Goal: Task Accomplishment & Management: Manage account settings

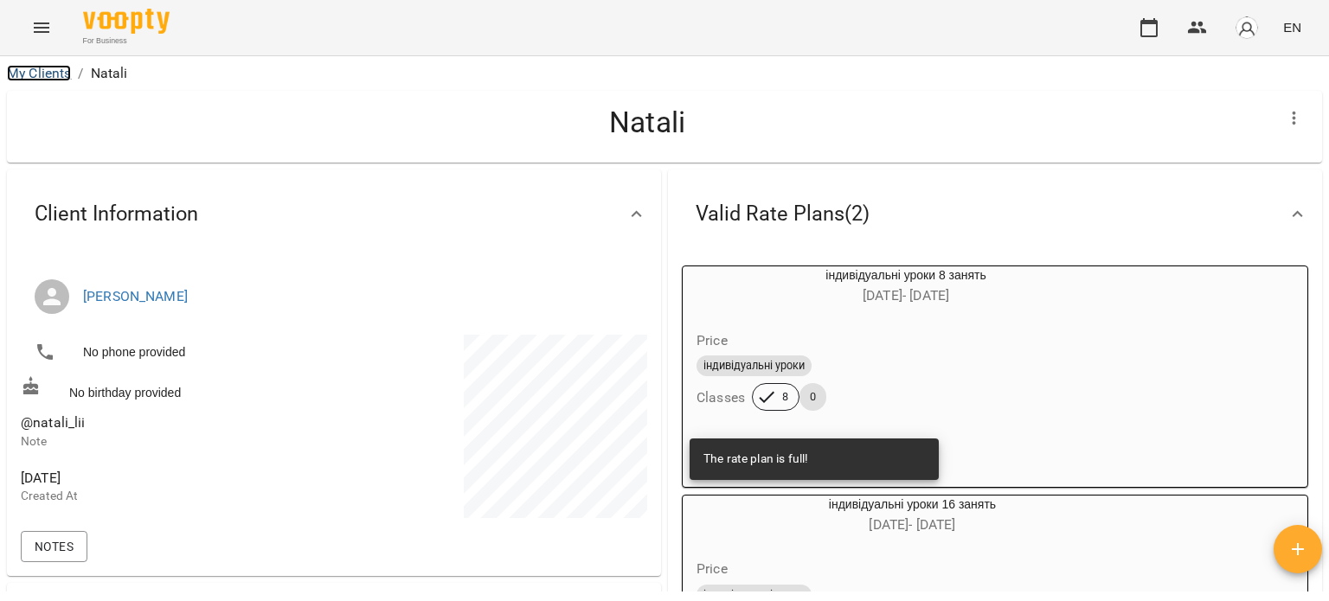
click at [56, 69] on link "My Clients" at bounding box center [39, 73] width 64 height 16
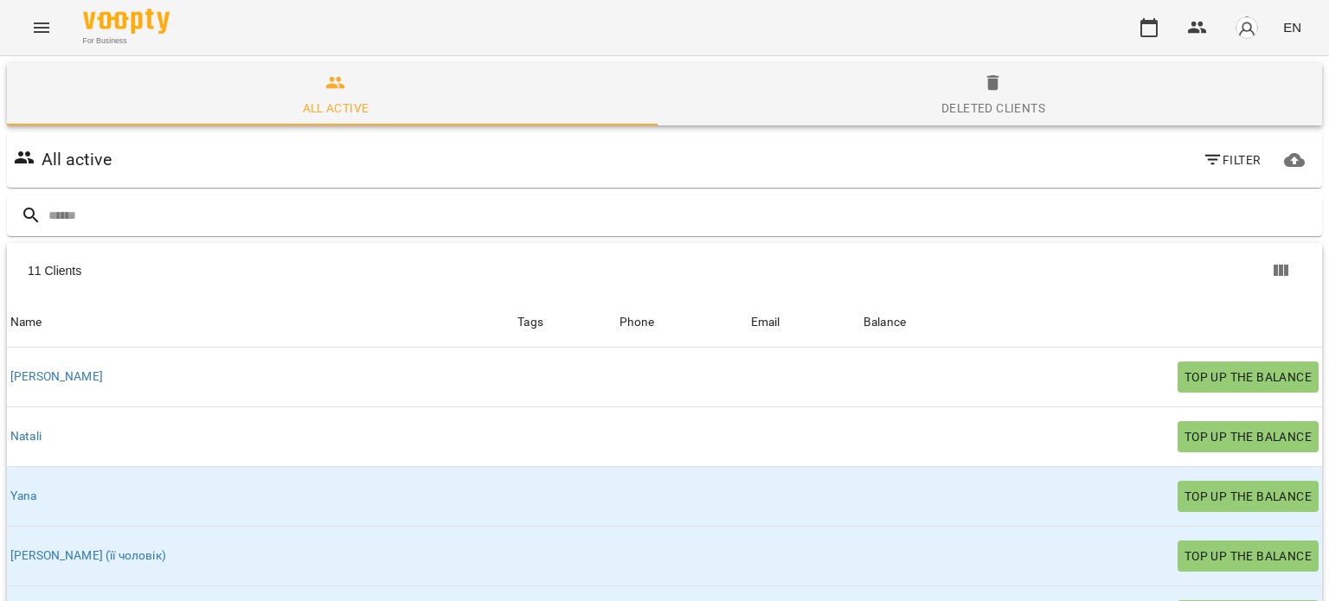
click at [38, 32] on icon "Menu" at bounding box center [41, 27] width 21 height 21
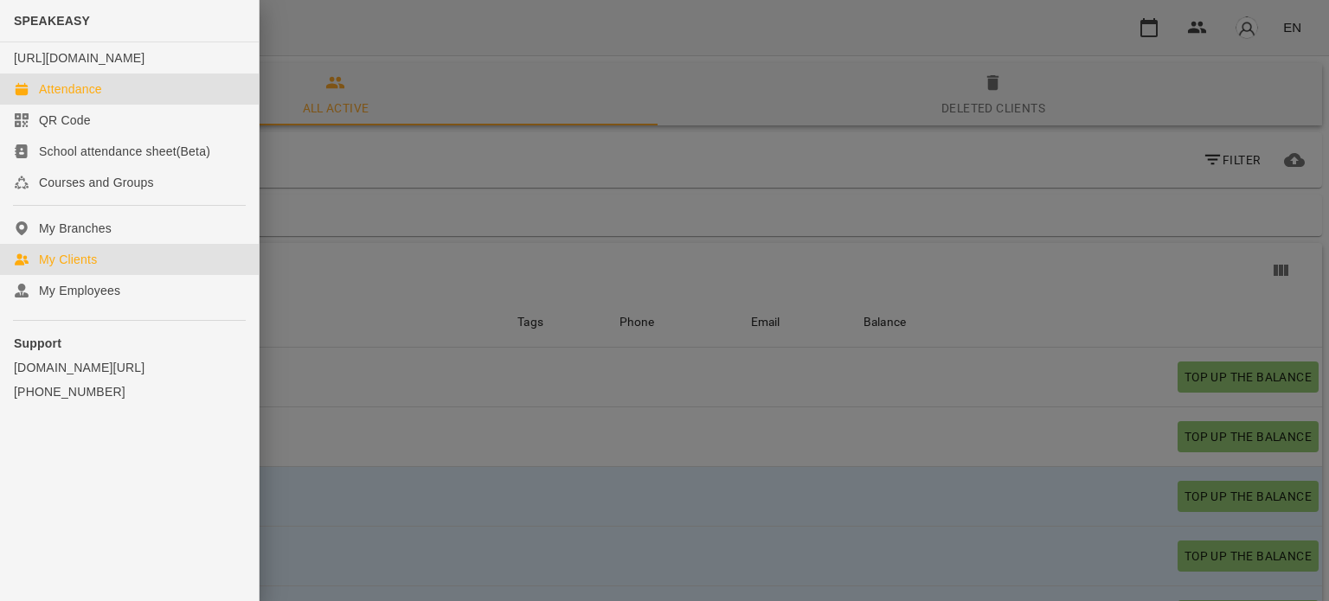
click at [95, 98] on div "Attendance" at bounding box center [70, 88] width 63 height 17
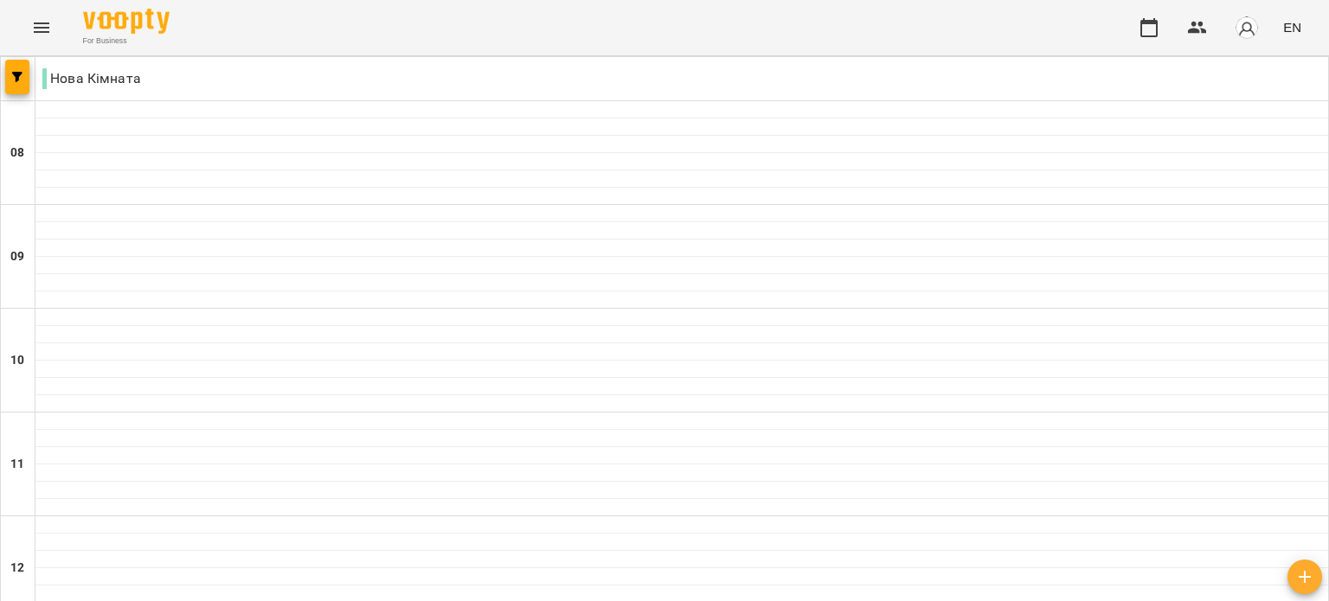
click at [138, 427] on div at bounding box center [681, 421] width 1292 height 17
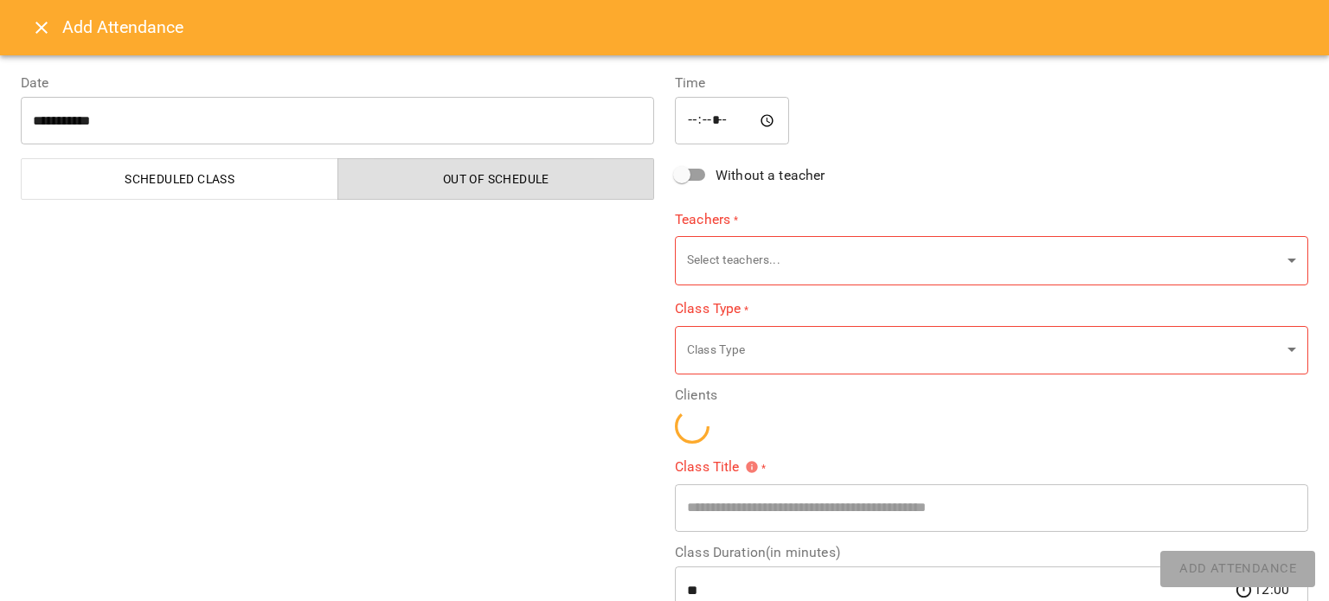
type input "**********"
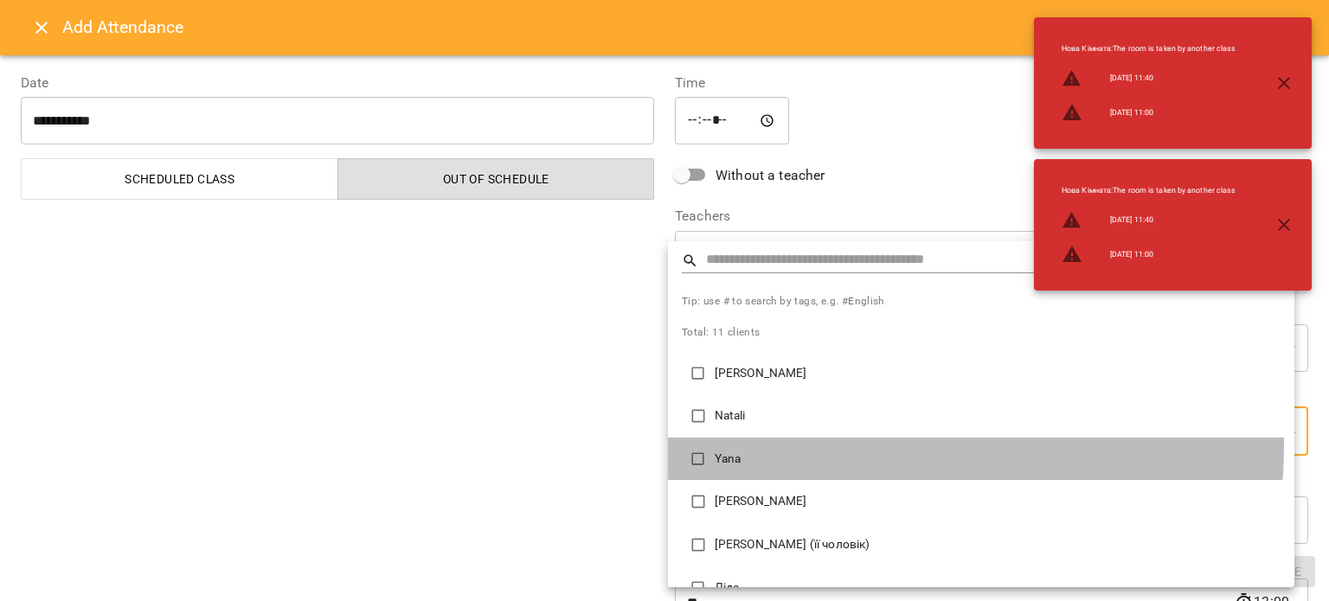
click at [778, 445] on li "Yana" at bounding box center [981, 459] width 626 height 43
type input "**********"
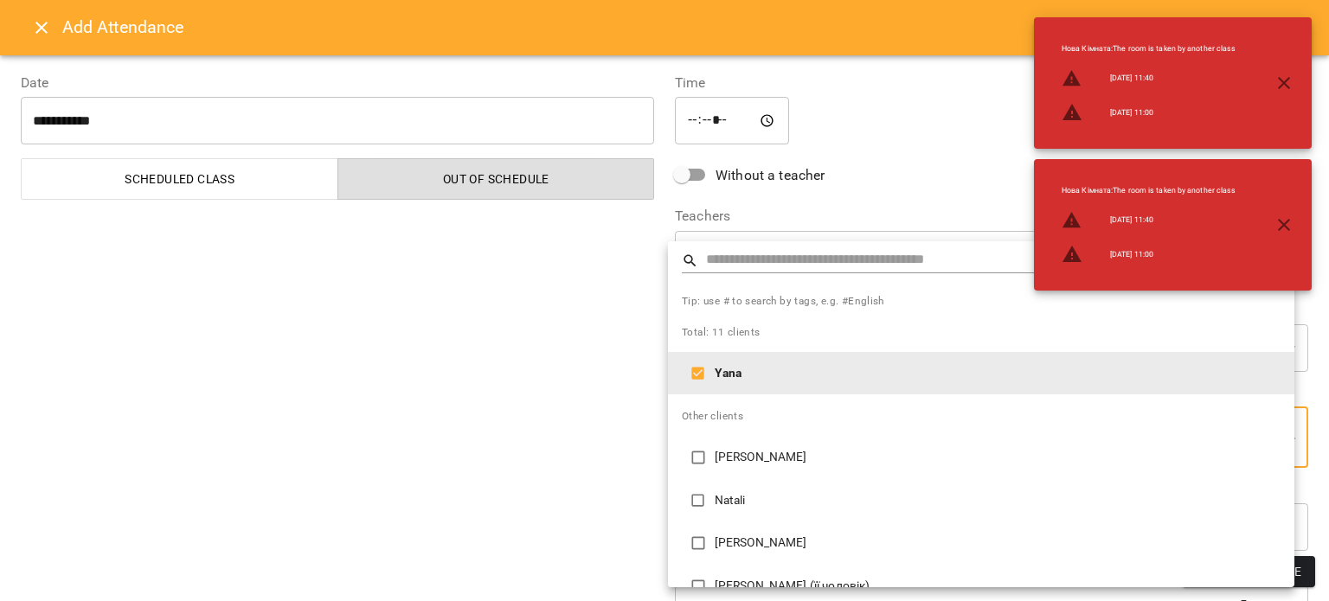
drag, startPoint x: 547, startPoint y: 426, endPoint x: 573, endPoint y: 423, distance: 26.1
click at [548, 426] on div at bounding box center [664, 300] width 1329 height 601
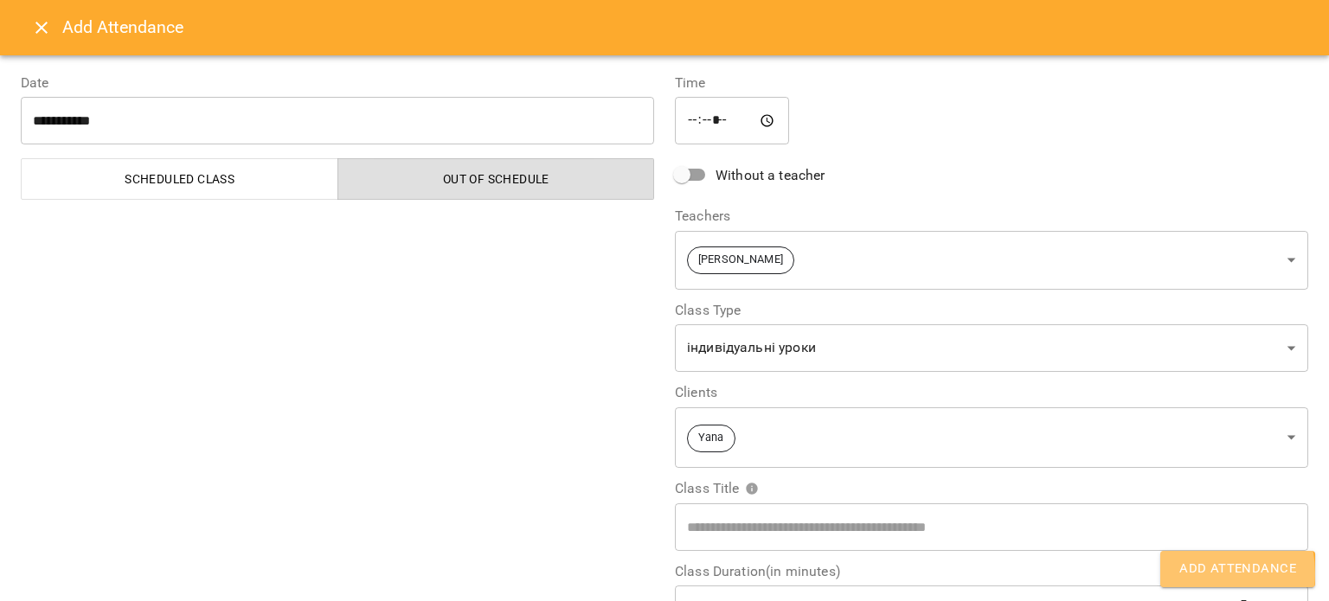
click at [1186, 573] on span "Add Attendance" at bounding box center [1237, 569] width 117 height 22
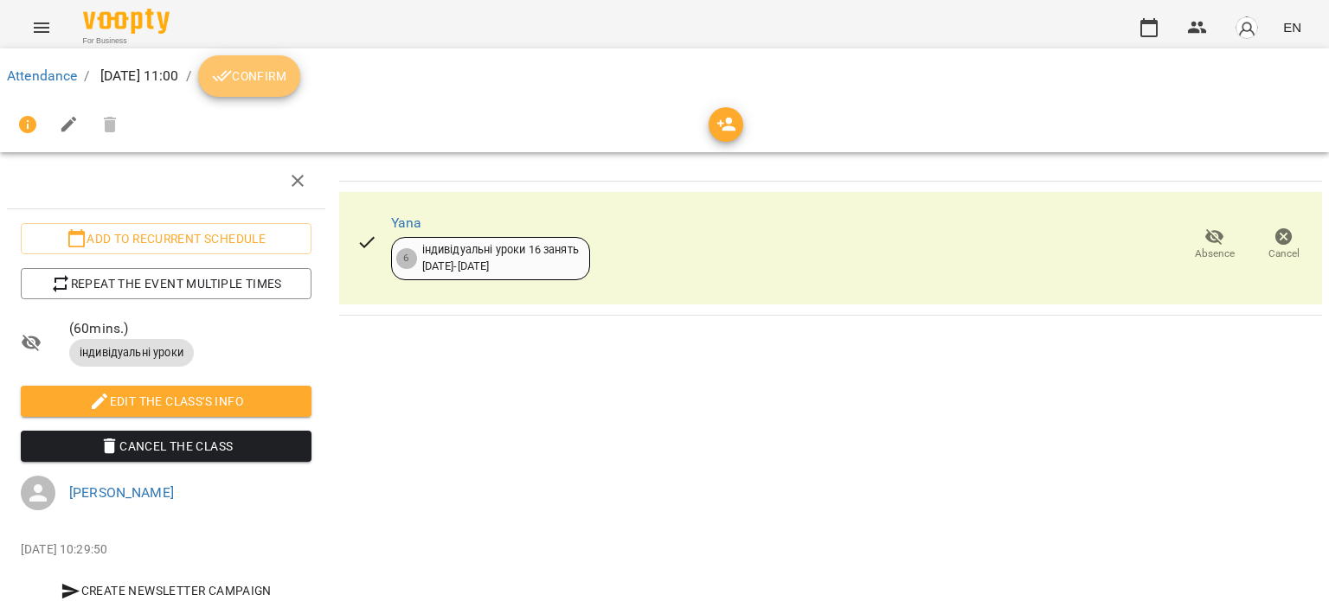
click at [286, 81] on span "Confirm" at bounding box center [249, 76] width 74 height 21
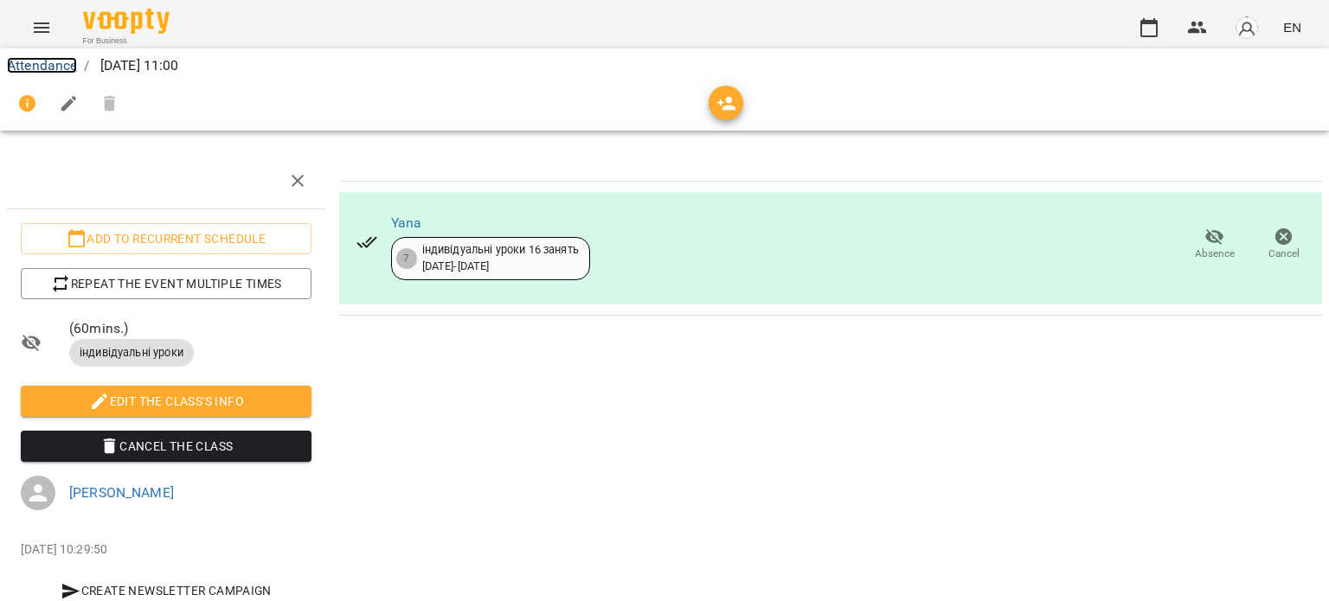
click at [38, 70] on link "Attendance" at bounding box center [42, 65] width 70 height 16
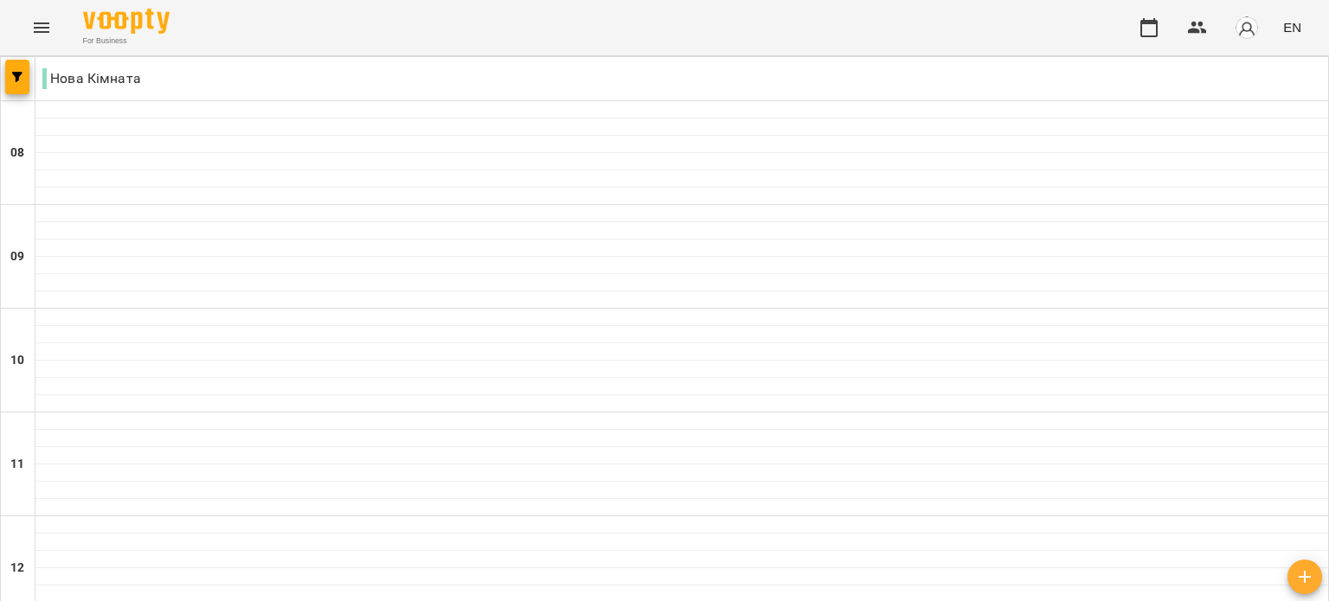
click at [40, 28] on icon "Menu" at bounding box center [42, 27] width 16 height 10
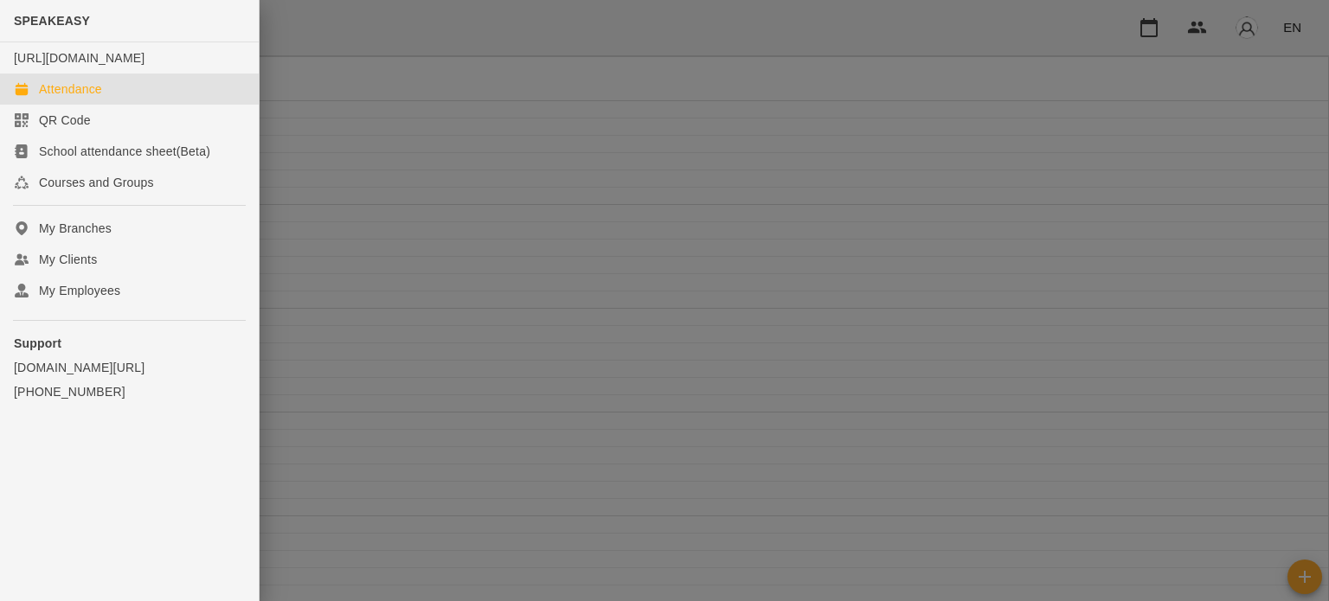
click at [519, 280] on div at bounding box center [664, 300] width 1329 height 601
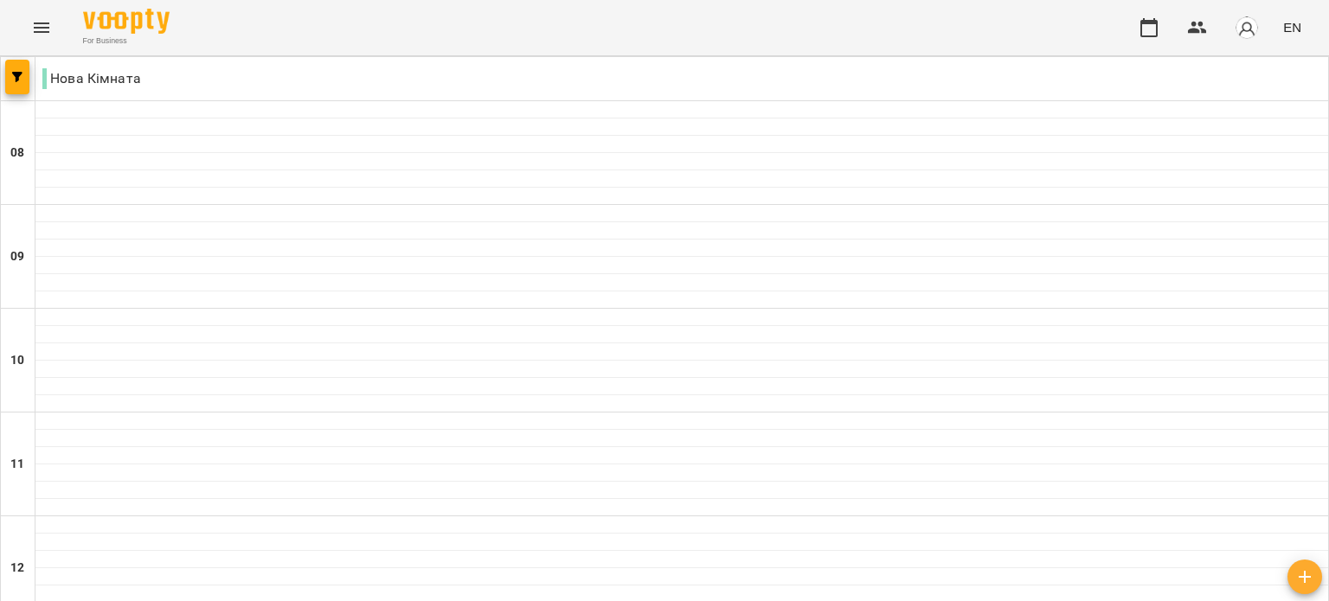
scroll to position [692, 0]
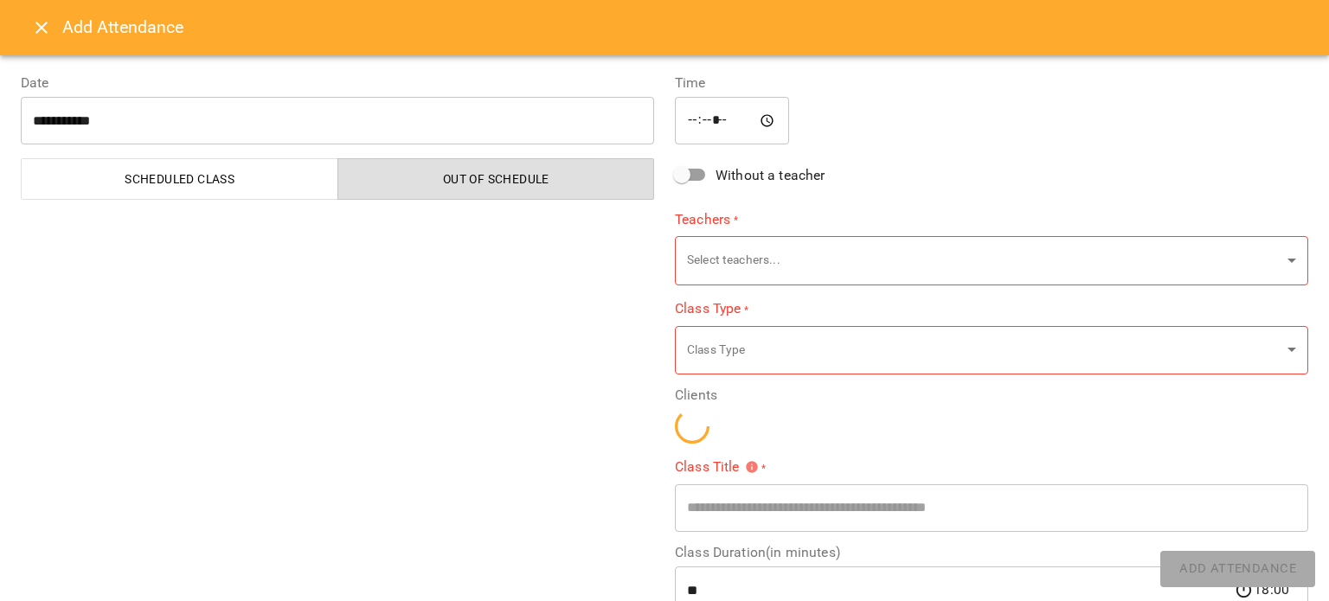
type input "**********"
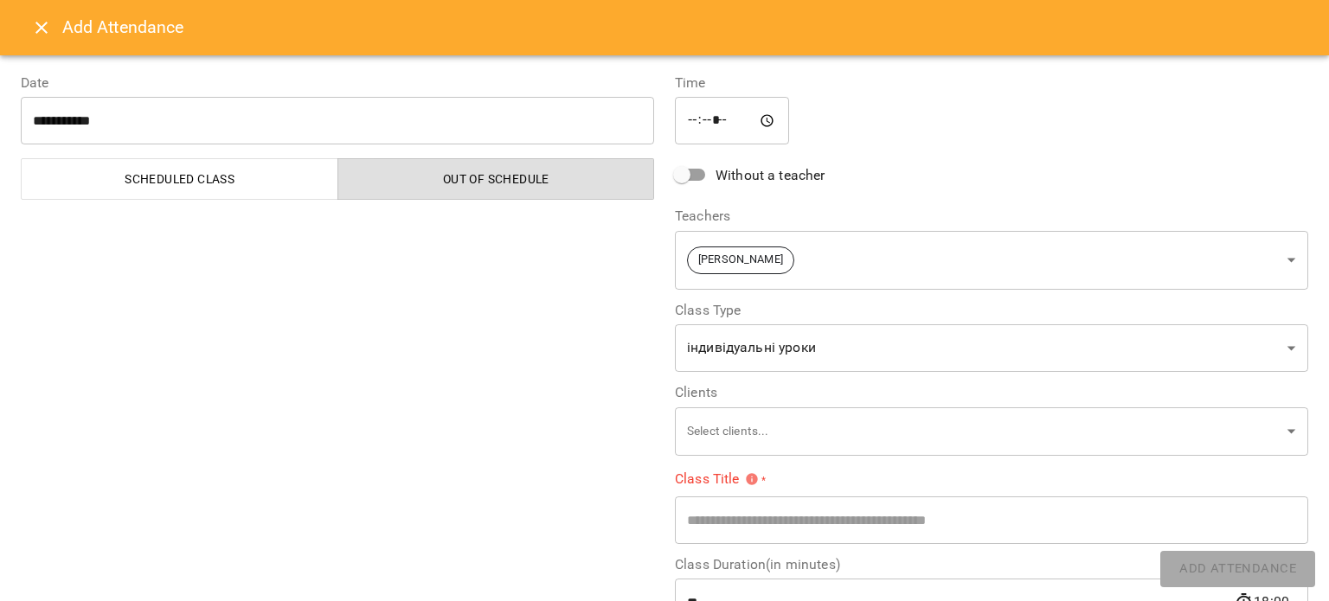
scroll to position [230, 0]
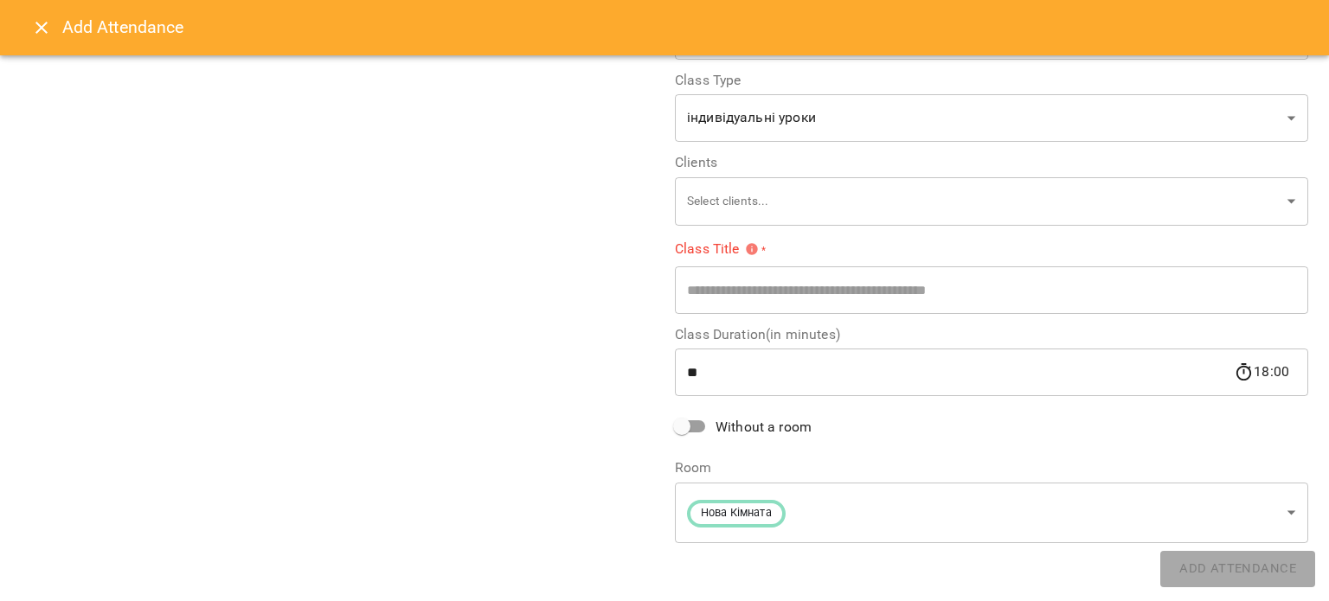
click at [746, 287] on input "text" at bounding box center [991, 290] width 633 height 48
click at [559, 306] on div "**********" at bounding box center [337, 195] width 654 height 746
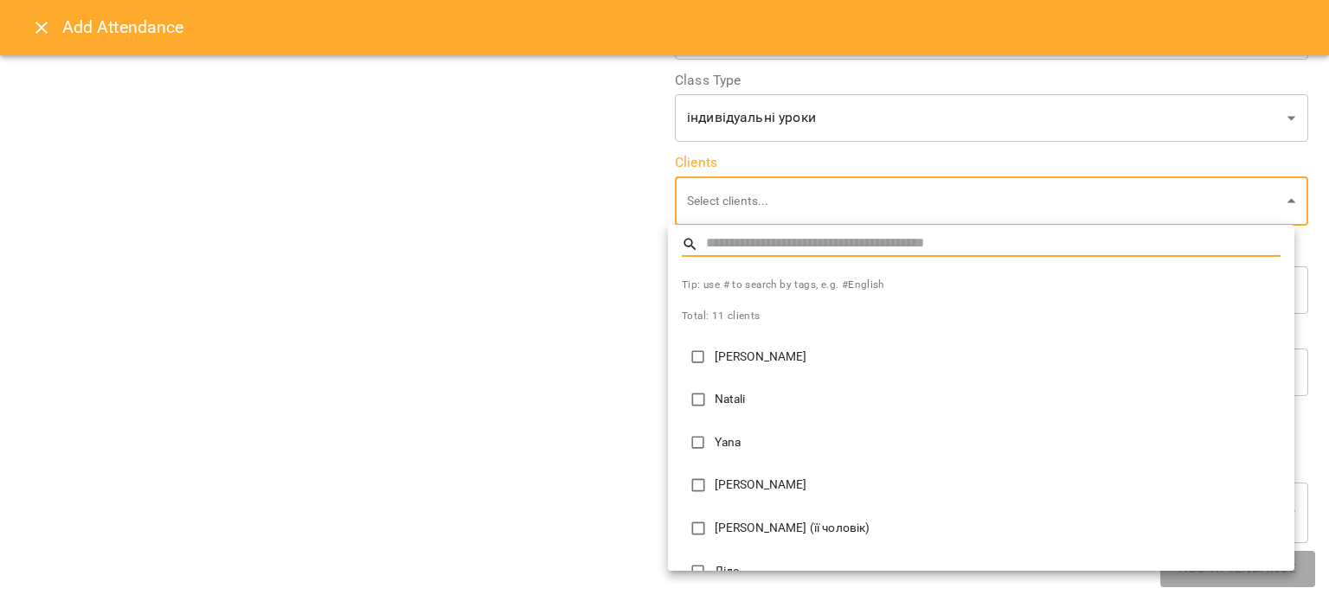
click at [746, 399] on p "Natali" at bounding box center [997, 399] width 566 height 17
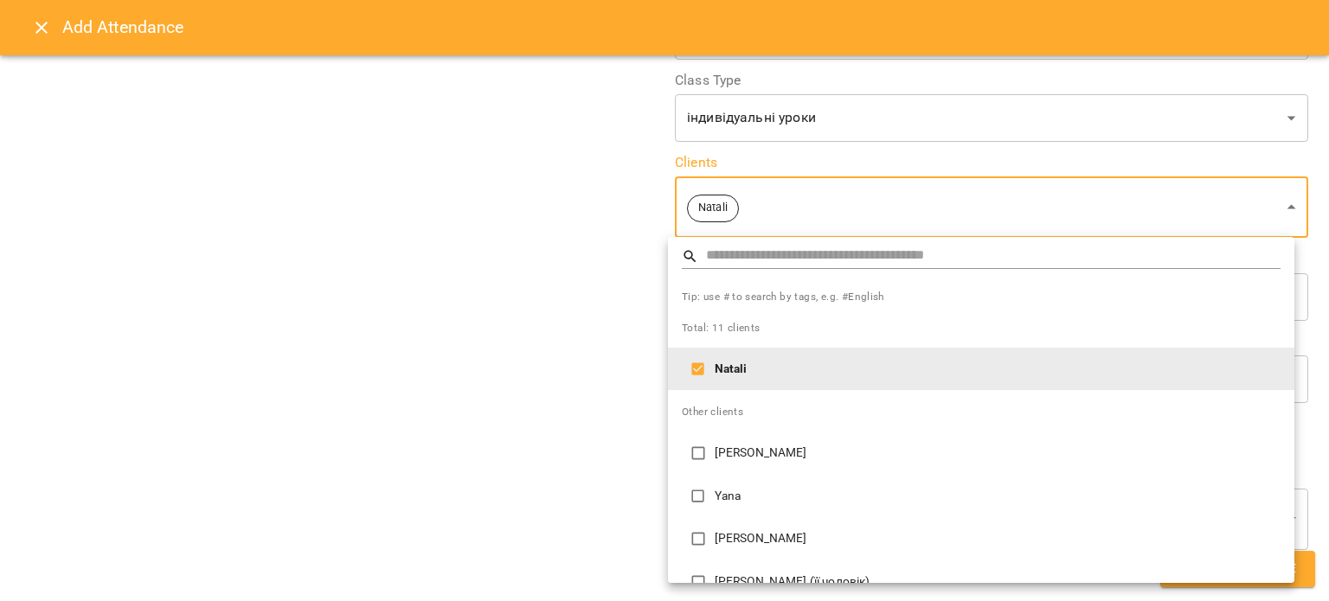
type input "**********"
click at [382, 339] on div at bounding box center [664, 300] width 1329 height 601
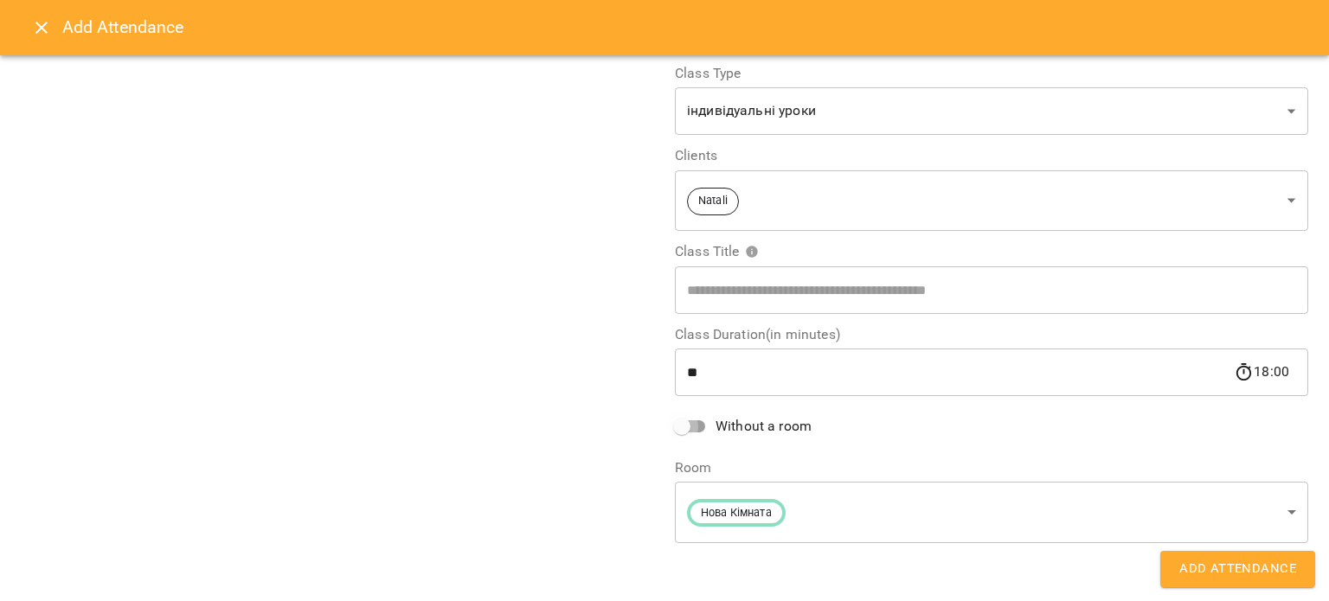
scroll to position [128, 0]
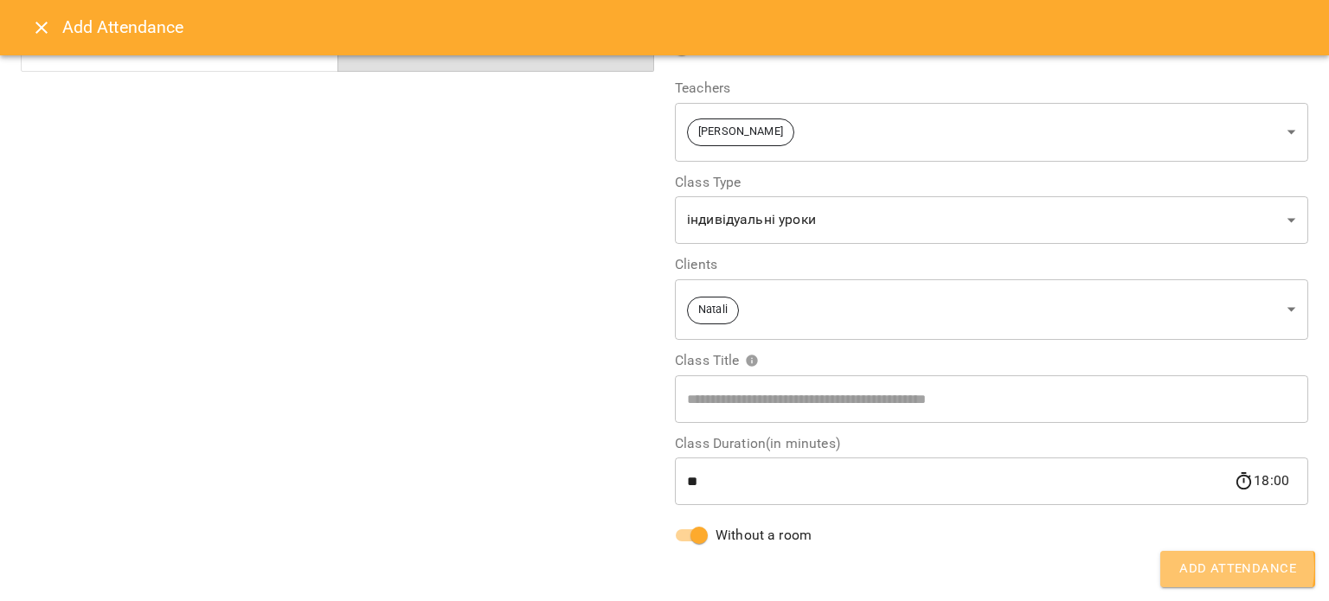
click at [1207, 567] on span "Add Attendance" at bounding box center [1237, 569] width 117 height 22
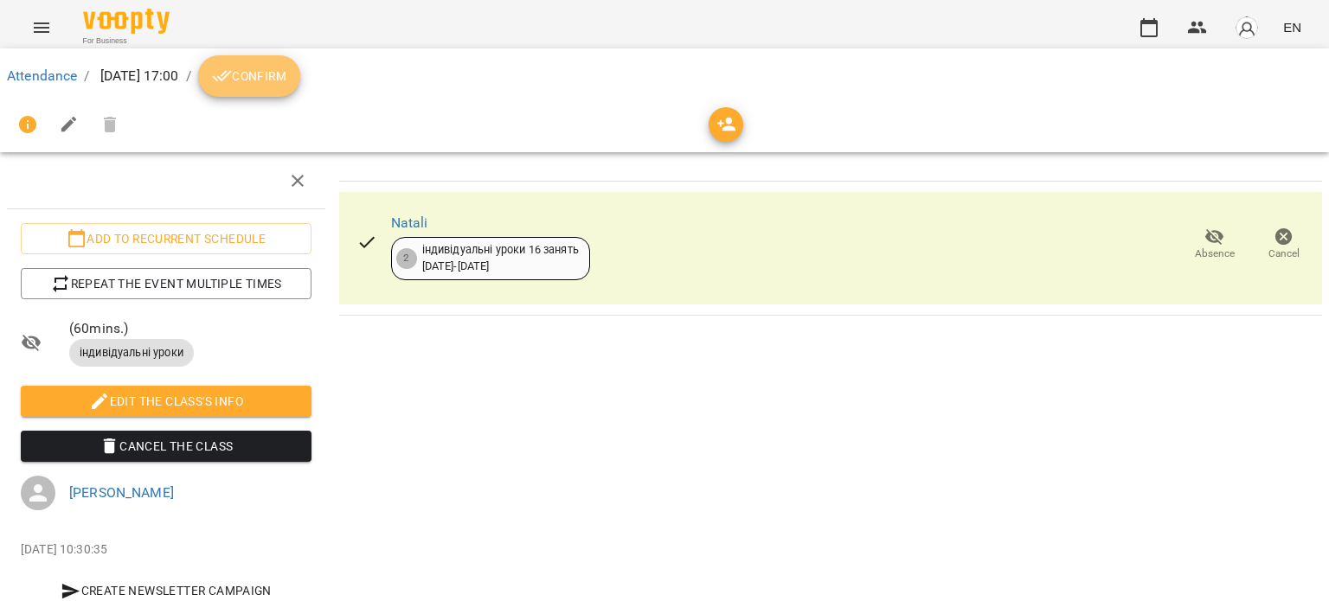
click at [286, 74] on span "Confirm" at bounding box center [249, 76] width 74 height 21
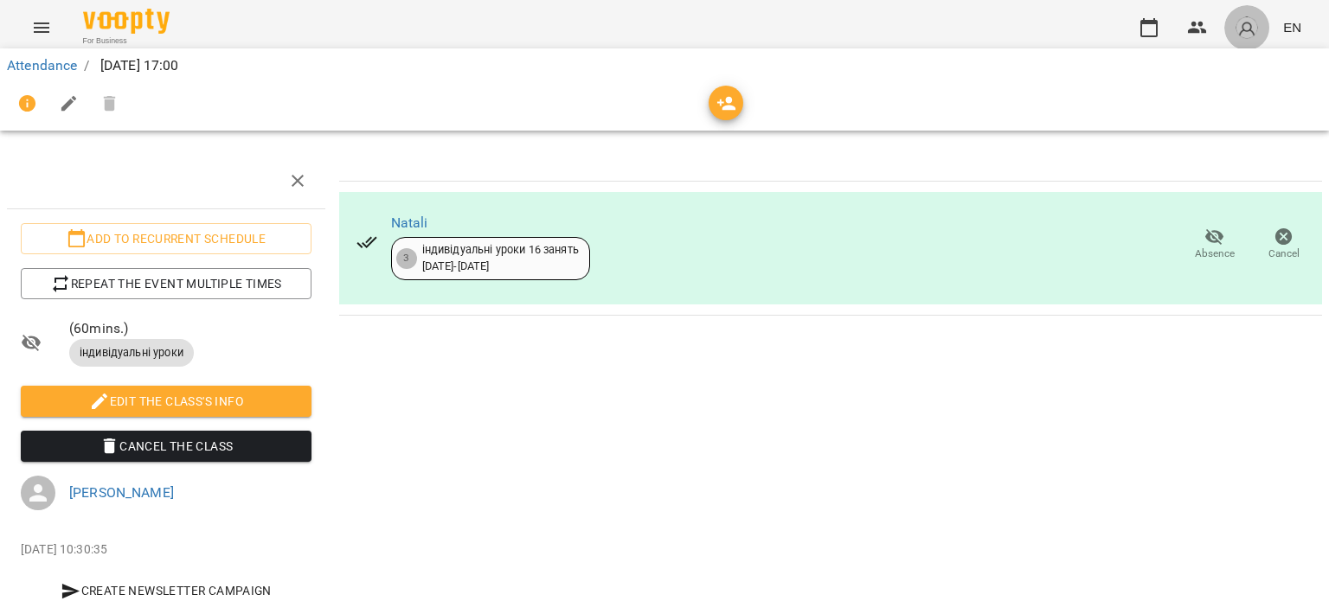
click at [1247, 27] on img "button" at bounding box center [1246, 28] width 24 height 24
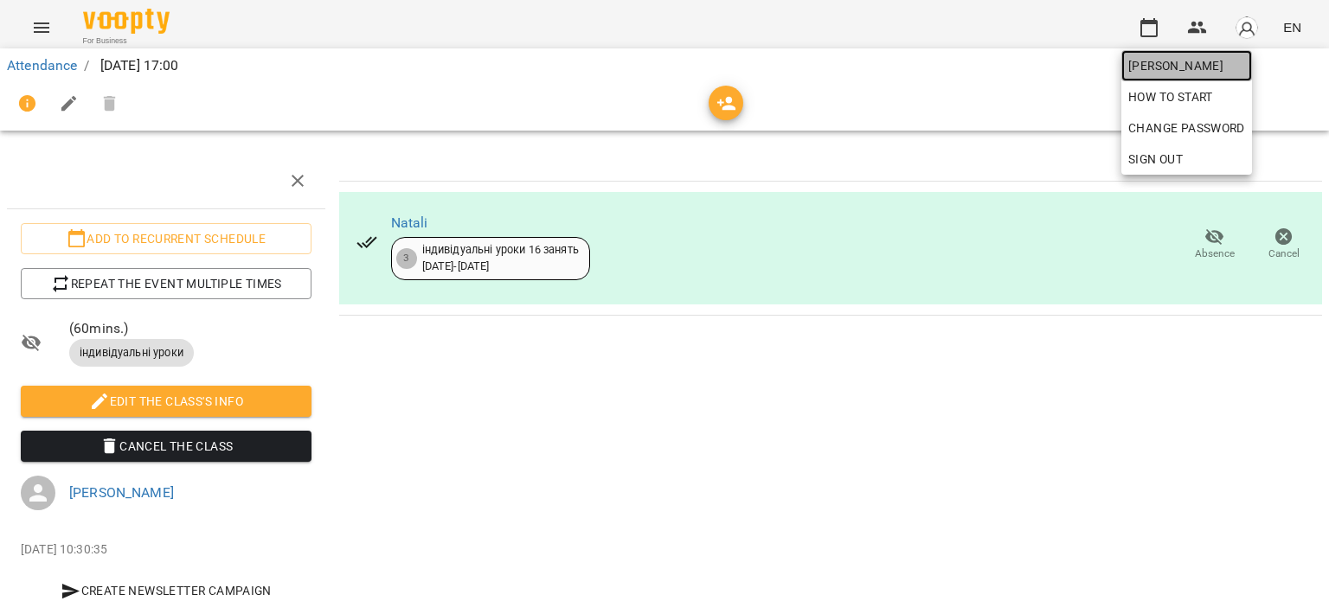
click at [1200, 65] on span "[PERSON_NAME]" at bounding box center [1186, 65] width 117 height 21
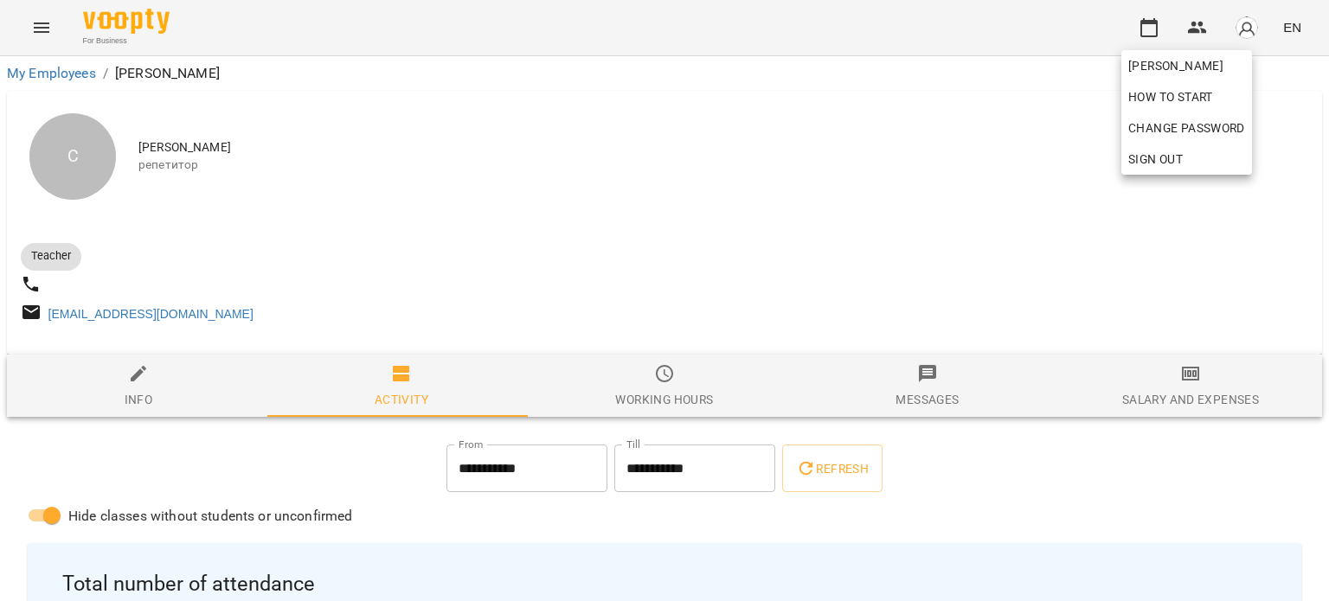
click at [595, 224] on div at bounding box center [664, 300] width 1329 height 601
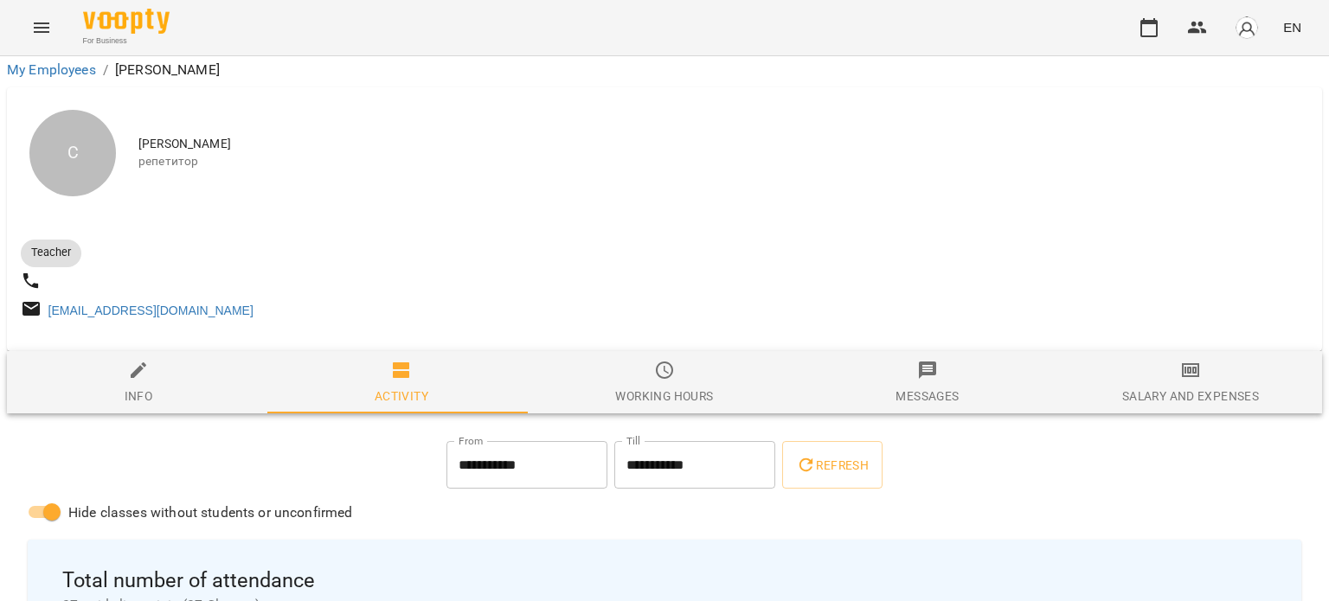
scroll to position [519, 0]
